Goal: Information Seeking & Learning: Learn about a topic

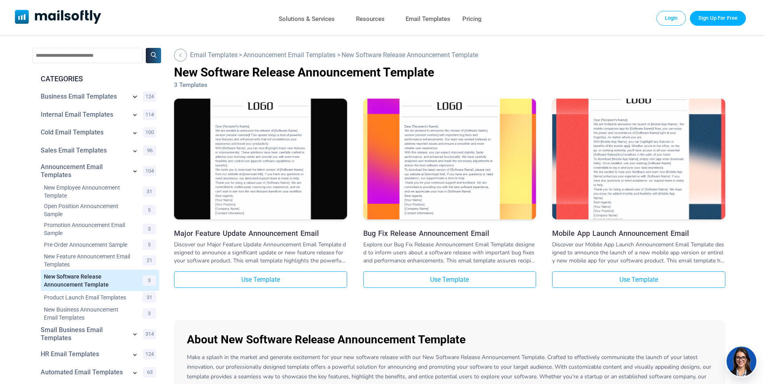
click at [136, 98] on icon at bounding box center [135, 97] width 10 height 10
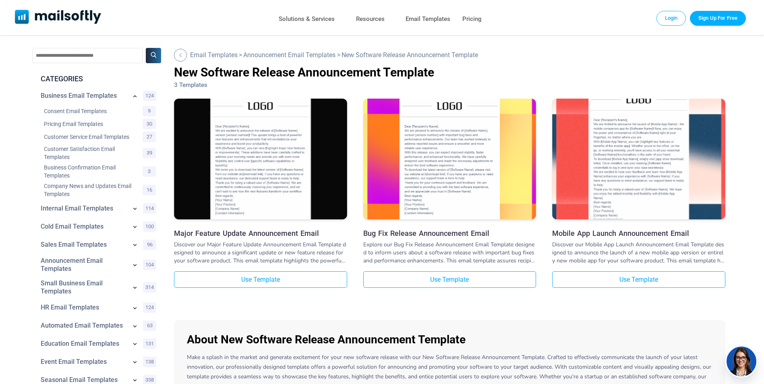
click at [132, 266] on icon at bounding box center [135, 265] width 8 height 8
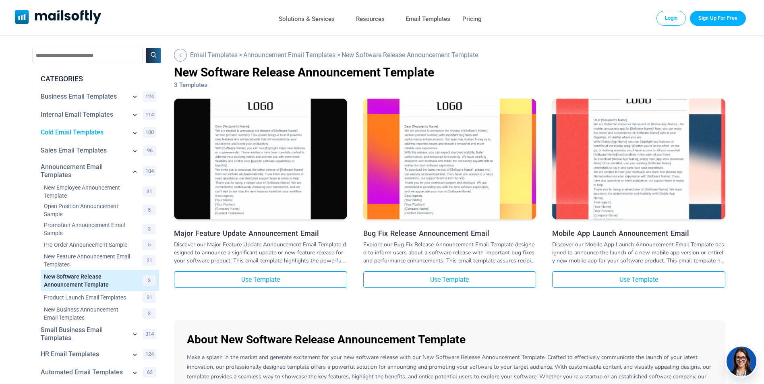
click at [105, 137] on link "Cold Email Templates" at bounding box center [84, 133] width 86 height 8
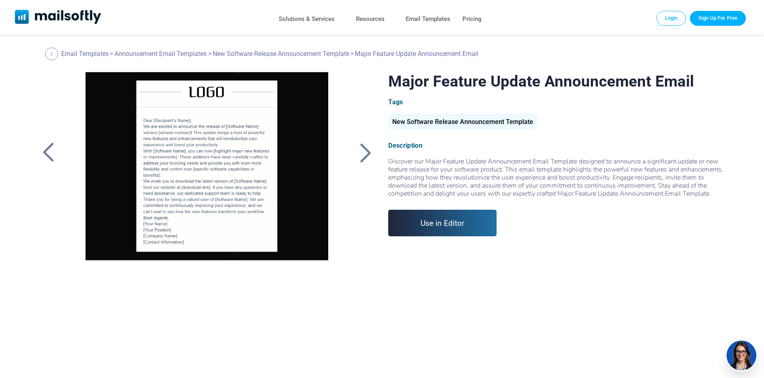
click at [377, 159] on div "Major Feature Update Announcement Email Tags New Software Release Announcement …" at bounding box center [382, 173] width 688 height 202
click at [370, 156] on div at bounding box center [365, 152] width 20 height 21
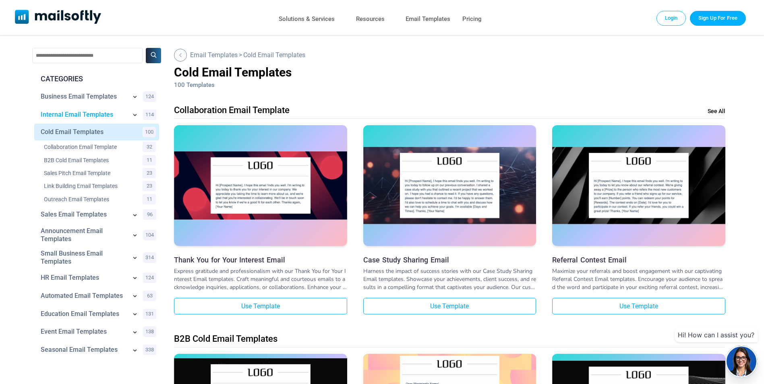
click at [92, 115] on link "Internal Email Templates" at bounding box center [84, 115] width 86 height 8
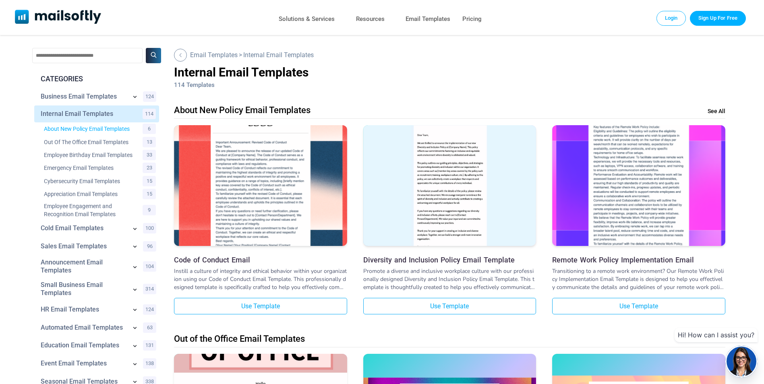
click at [110, 128] on link "About New Policy Email Templates" at bounding box center [88, 129] width 89 height 8
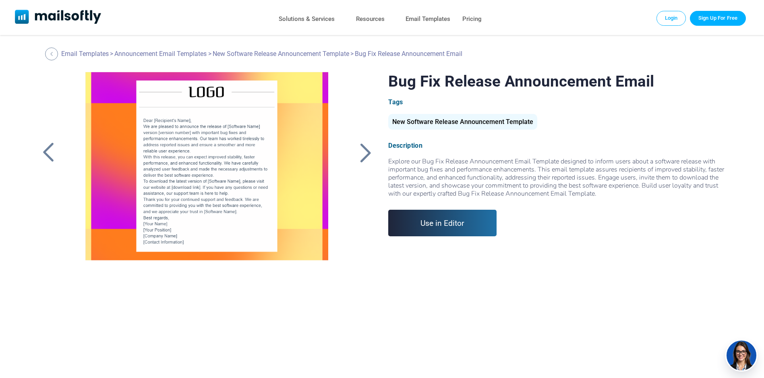
click at [56, 162] on div at bounding box center [48, 152] width 20 height 21
